Goal: Information Seeking & Learning: Check status

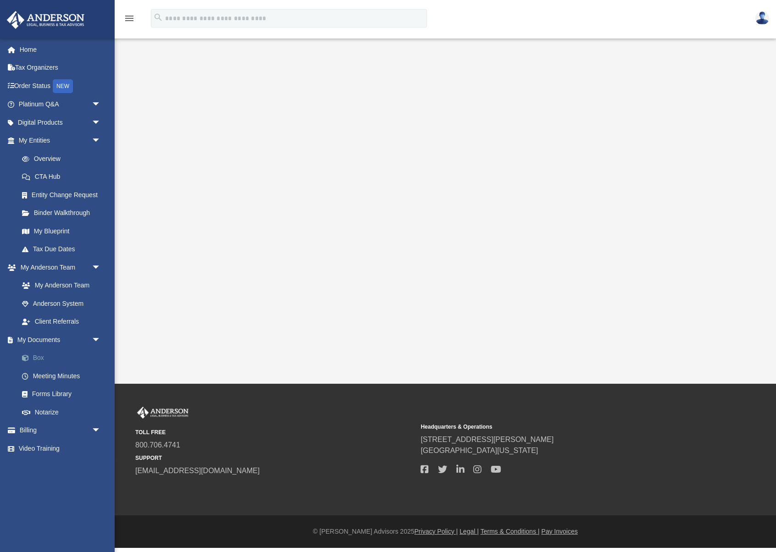
click at [35, 355] on link "Box" at bounding box center [64, 358] width 102 height 18
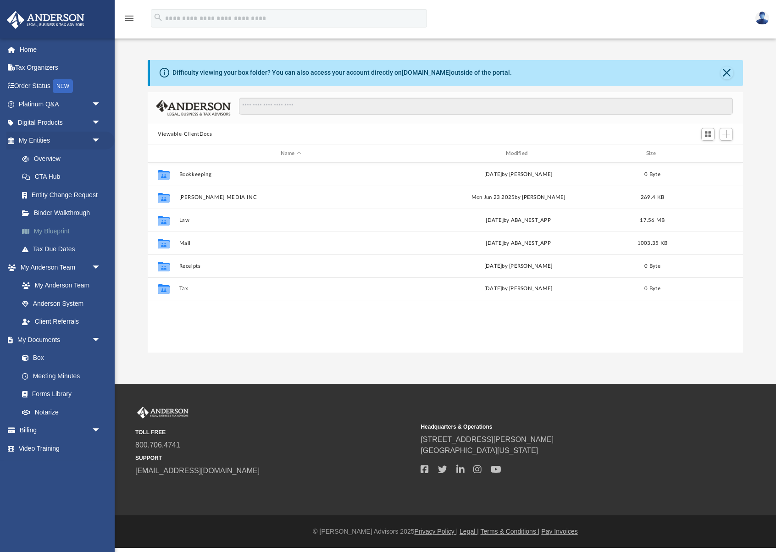
scroll to position [208, 595]
click at [36, 102] on link "Platinum Q&A arrow_drop_down" at bounding box center [60, 104] width 108 height 18
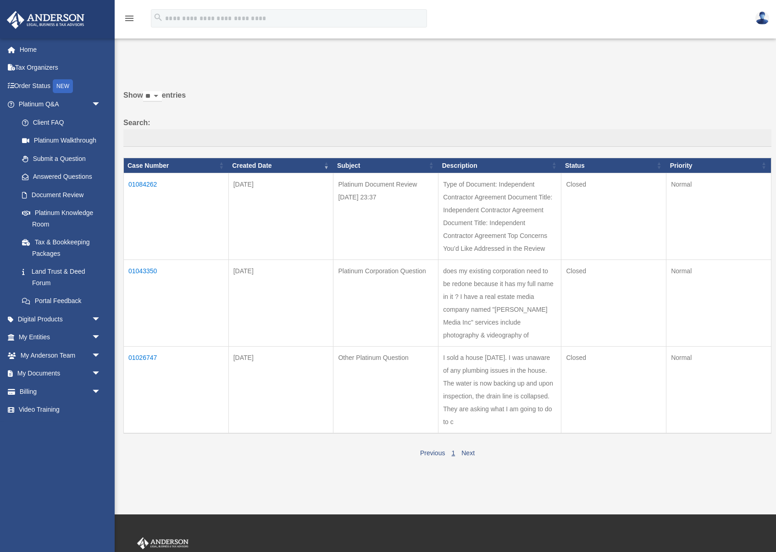
click at [144, 280] on td "01043350" at bounding box center [176, 303] width 105 height 87
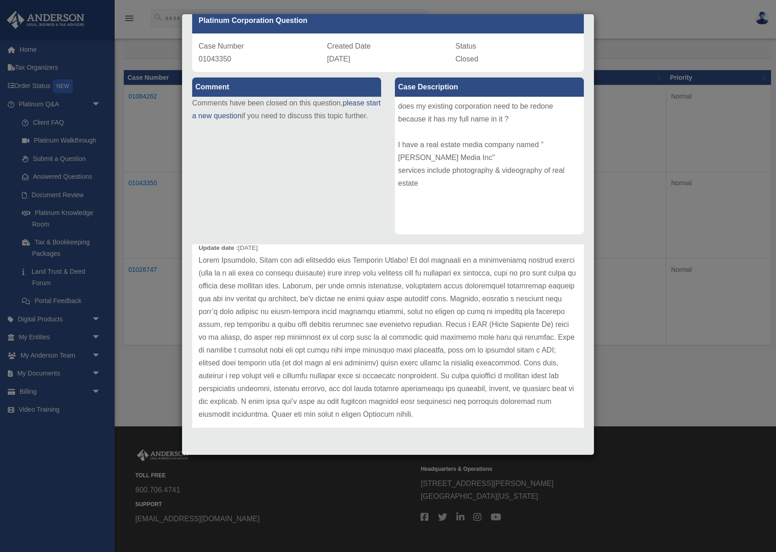
scroll to position [51, 0]
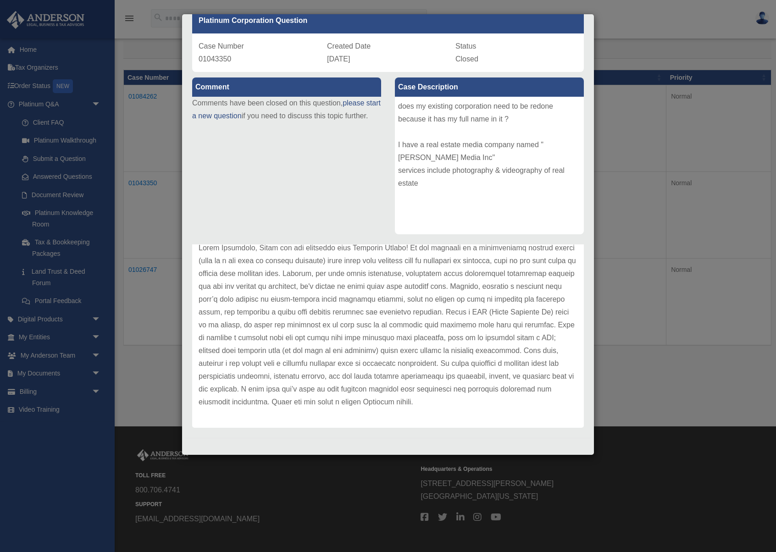
click at [369, 409] on div "Update date : 07-16-2025" at bounding box center [388, 324] width 392 height 205
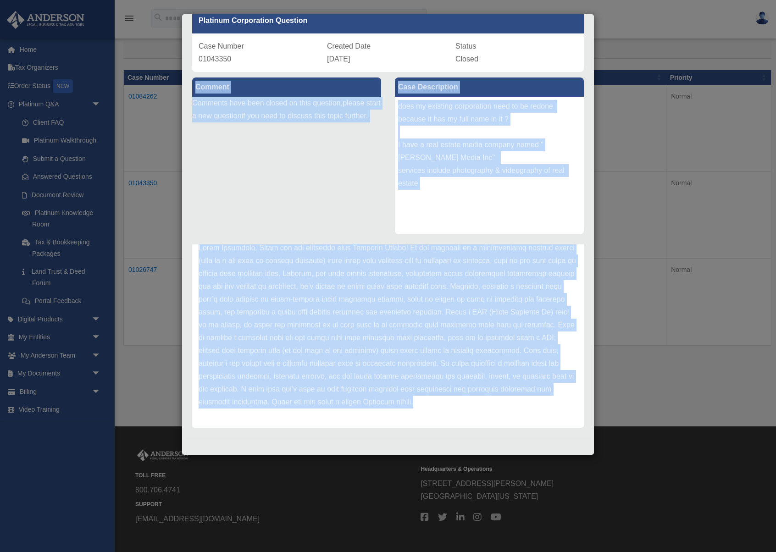
scroll to position [0, 0]
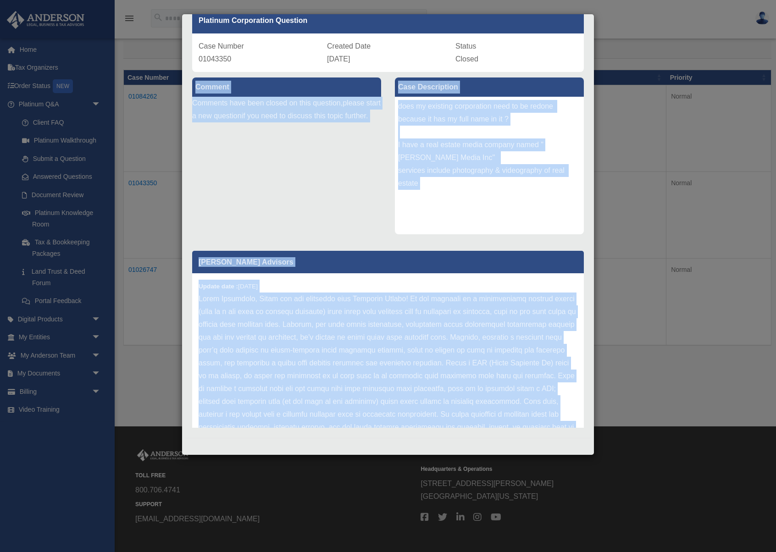
drag, startPoint x: 354, startPoint y: 407, endPoint x: 207, endPoint y: 219, distance: 238.2
click at [188, 202] on div "Comment Comments have been closed on this question, please start a new question…" at bounding box center [387, 251] width 405 height 359
click at [294, 285] on div "Update date : 07-16-2025" at bounding box center [388, 375] width 392 height 205
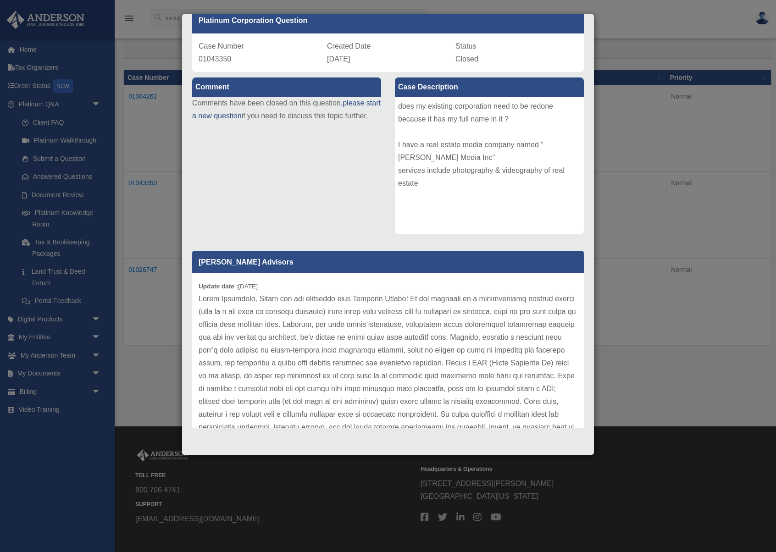
scroll to position [51, 0]
